Goal: Transaction & Acquisition: Download file/media

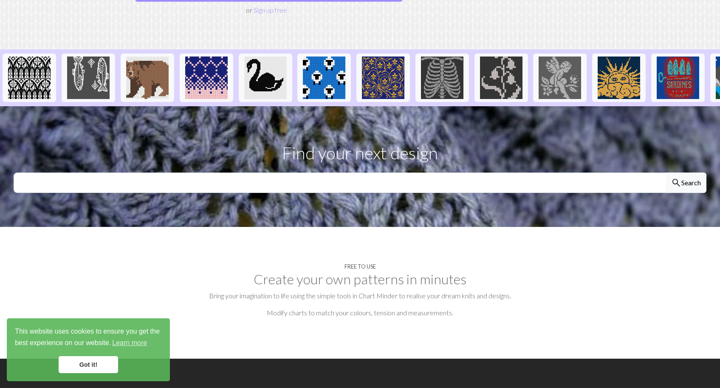
scroll to position [212, 0]
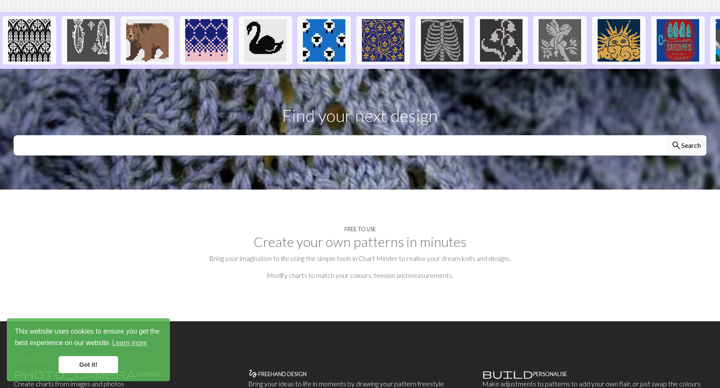
click at [100, 365] on link "Got it!" at bounding box center [88, 364] width 59 height 17
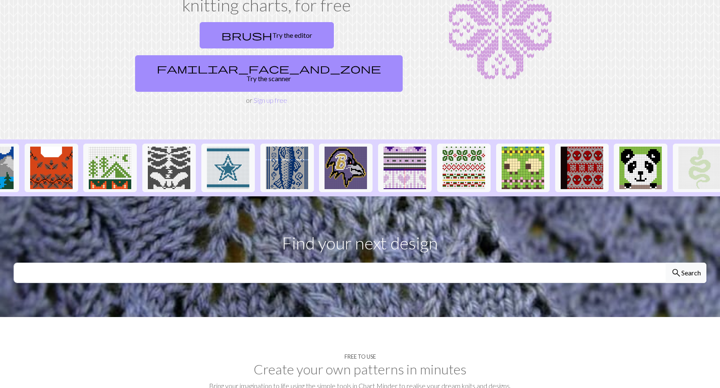
scroll to position [0, 754]
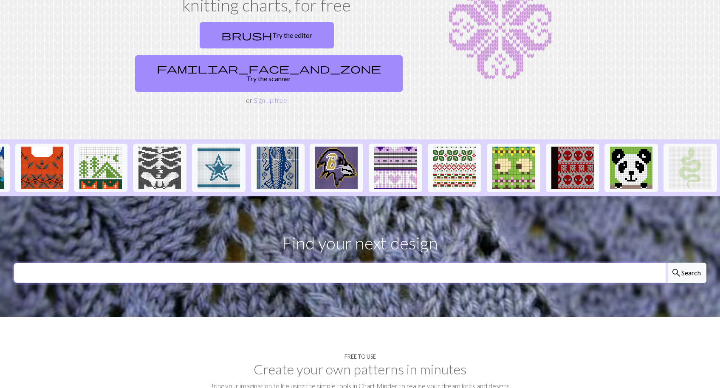
click at [111, 263] on input "text" at bounding box center [340, 273] width 653 height 20
type input "rabbit"
click at [687, 263] on button "search Search" at bounding box center [686, 273] width 41 height 20
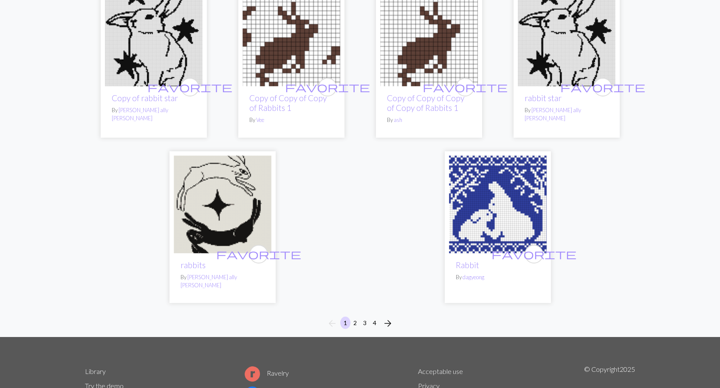
scroll to position [2096, 0]
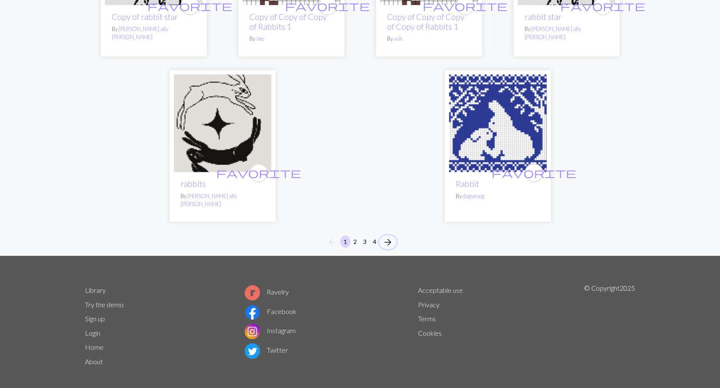
click at [389, 236] on span "arrow_forward" at bounding box center [388, 242] width 10 height 12
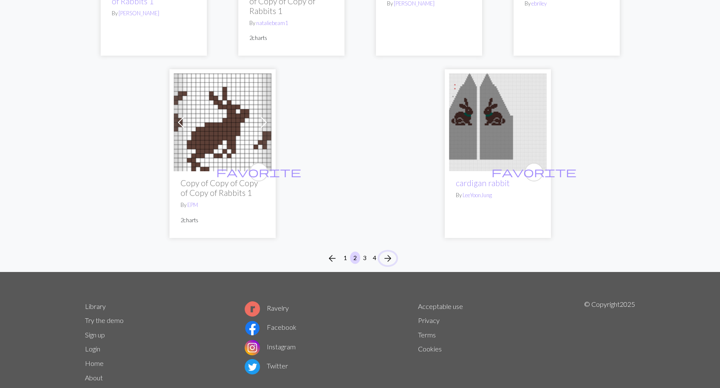
scroll to position [2167, 0]
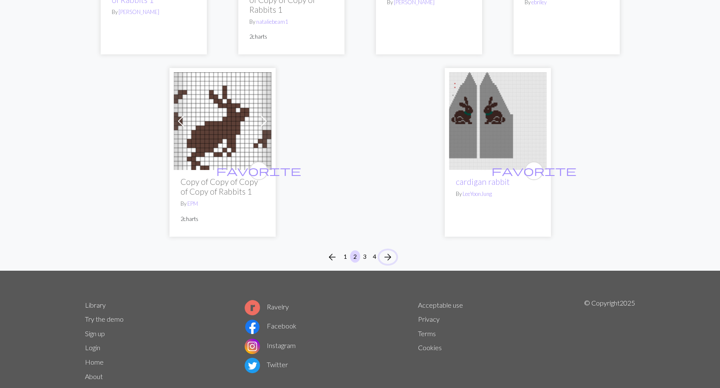
click at [384, 251] on span "arrow_forward" at bounding box center [388, 257] width 10 height 12
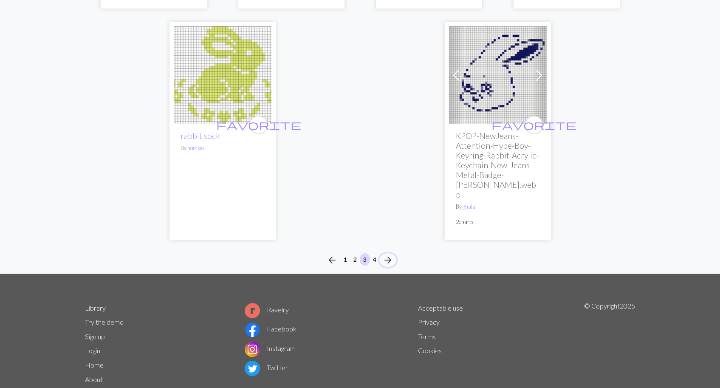
scroll to position [2194, 0]
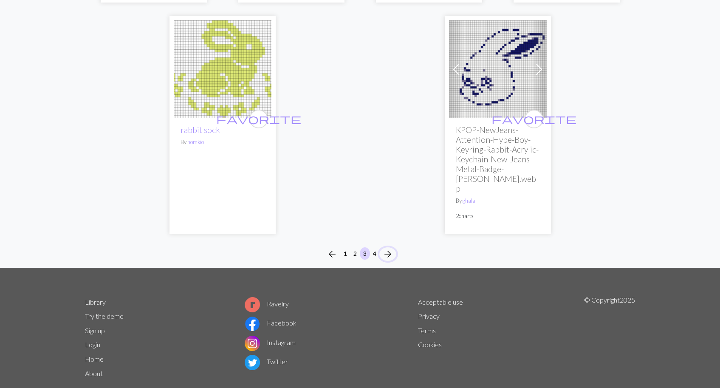
click at [393, 248] on span "arrow_forward" at bounding box center [388, 254] width 10 height 12
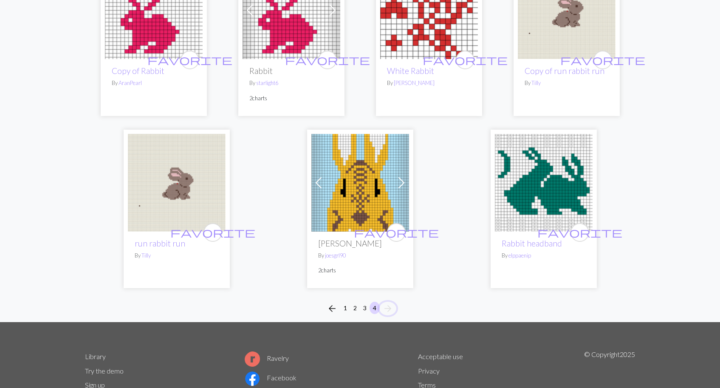
scroll to position [1275, 0]
drag, startPoint x: 341, startPoint y: 260, endPoint x: 337, endPoint y: 279, distance: 19.8
click at [340, 277] on div "favorite Peter Rabbit By joesgrl90 2 charts" at bounding box center [360, 259] width 98 height 57
click at [331, 302] on span "arrow_back" at bounding box center [332, 308] width 10 height 12
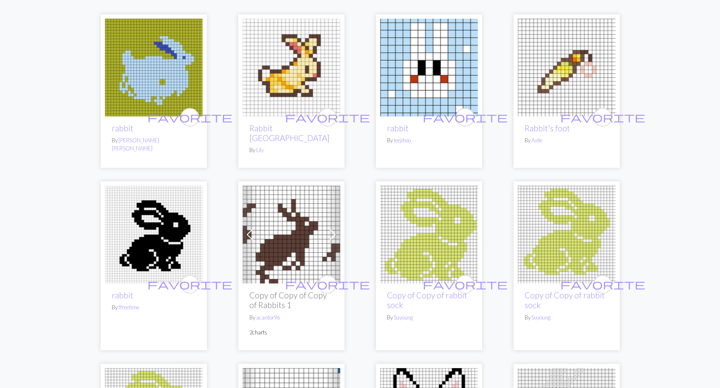
scroll to position [170, 0]
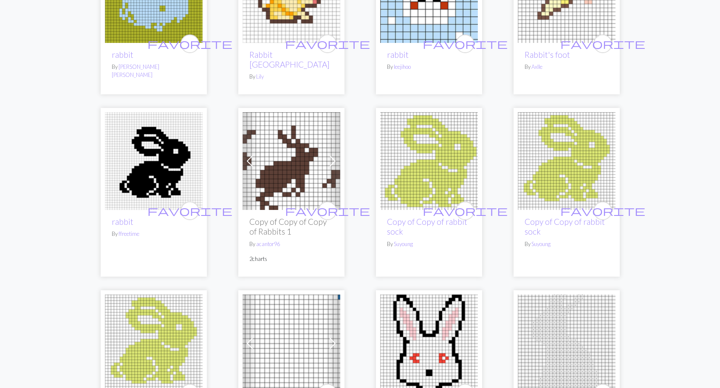
click at [407, 179] on img at bounding box center [429, 161] width 98 height 98
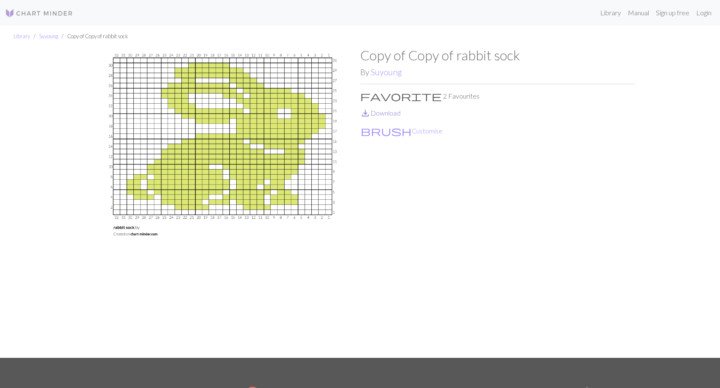
click at [388, 113] on link "save_alt Download" at bounding box center [380, 113] width 40 height 8
